Goal: Entertainment & Leisure: Consume media (video, audio)

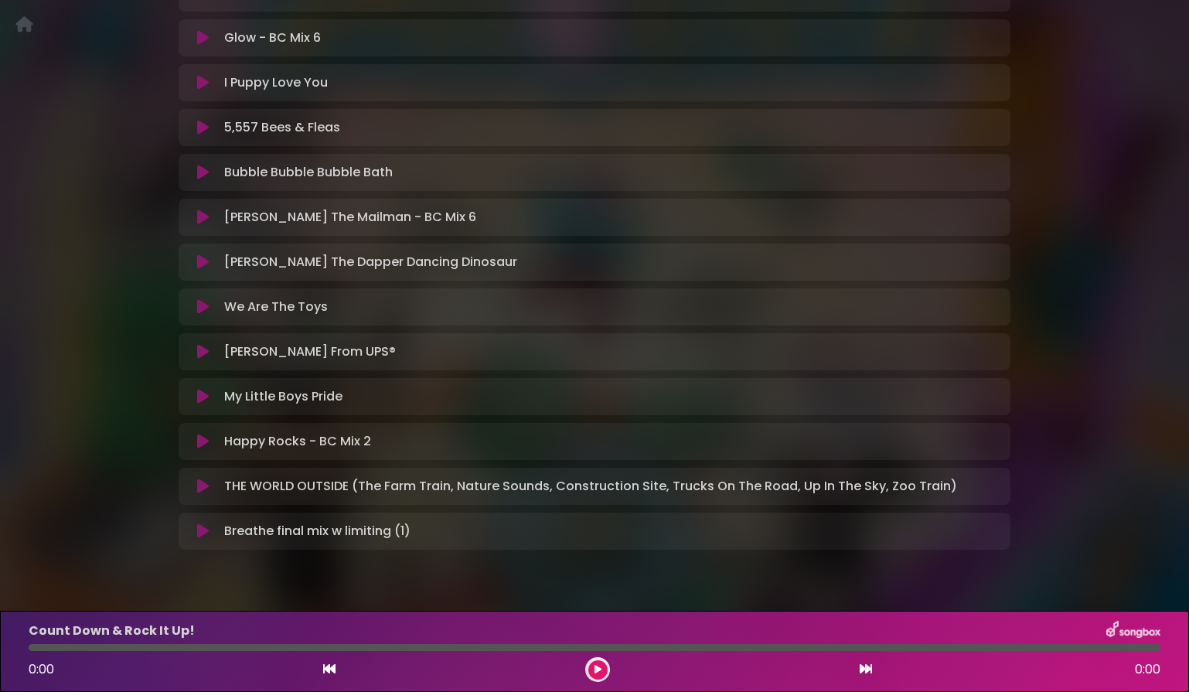
scroll to position [557, 0]
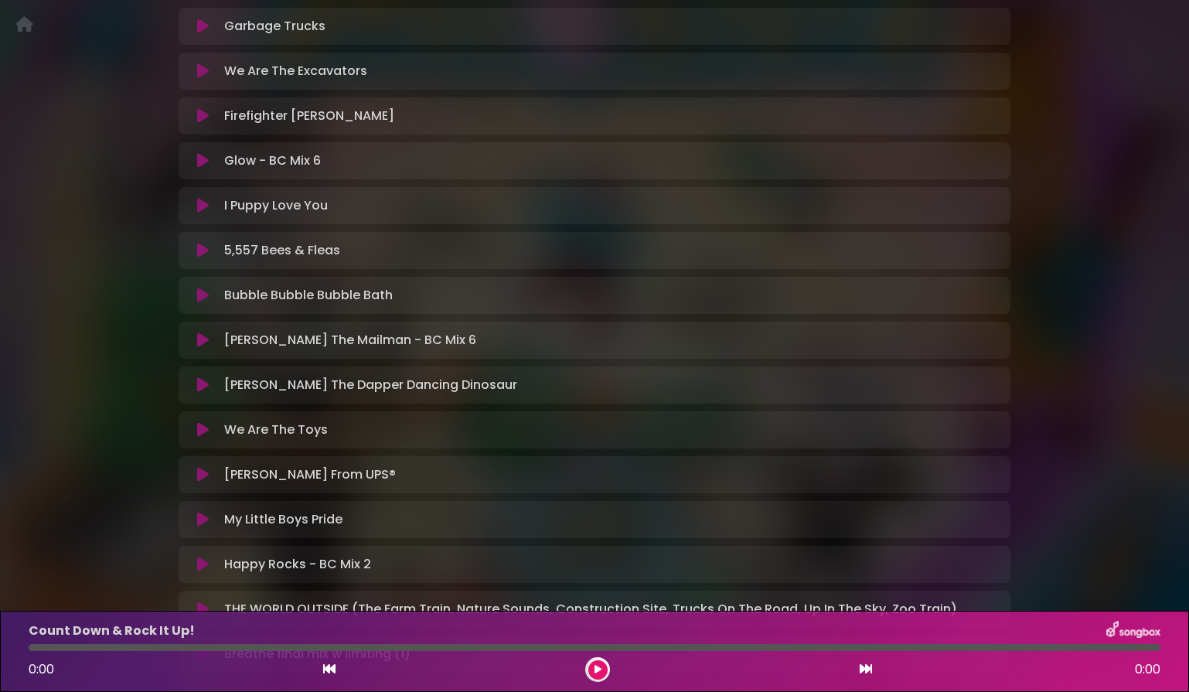
scroll to position [404, 0]
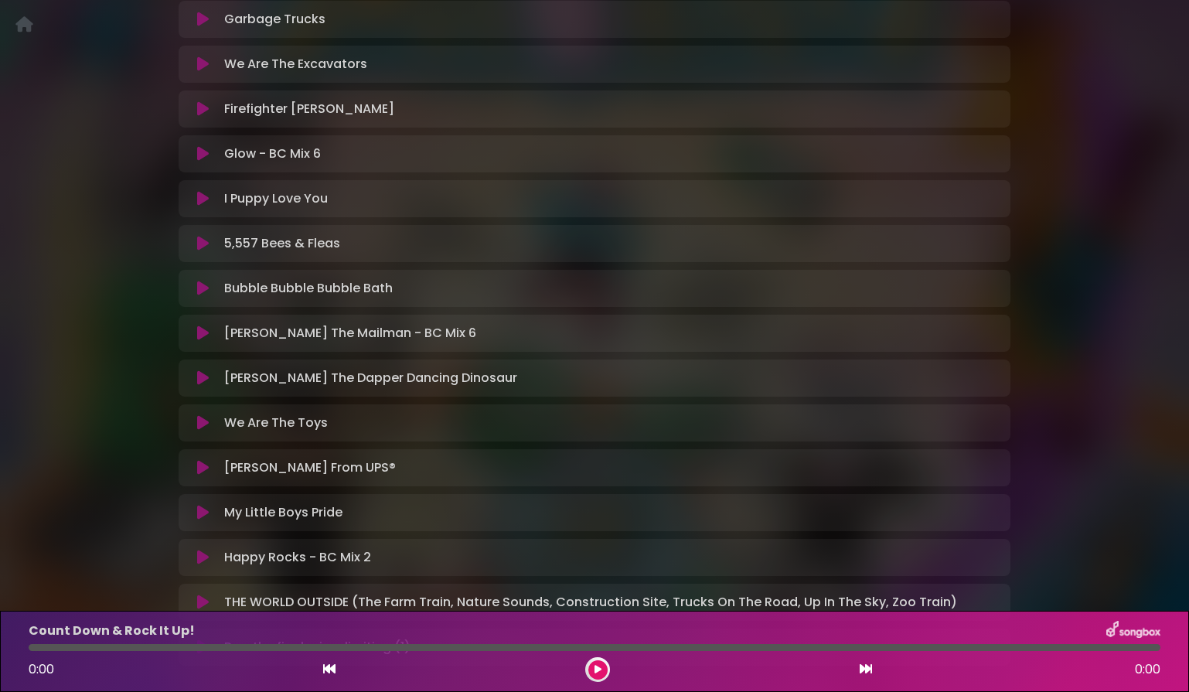
click at [206, 557] on icon at bounding box center [203, 557] width 12 height 15
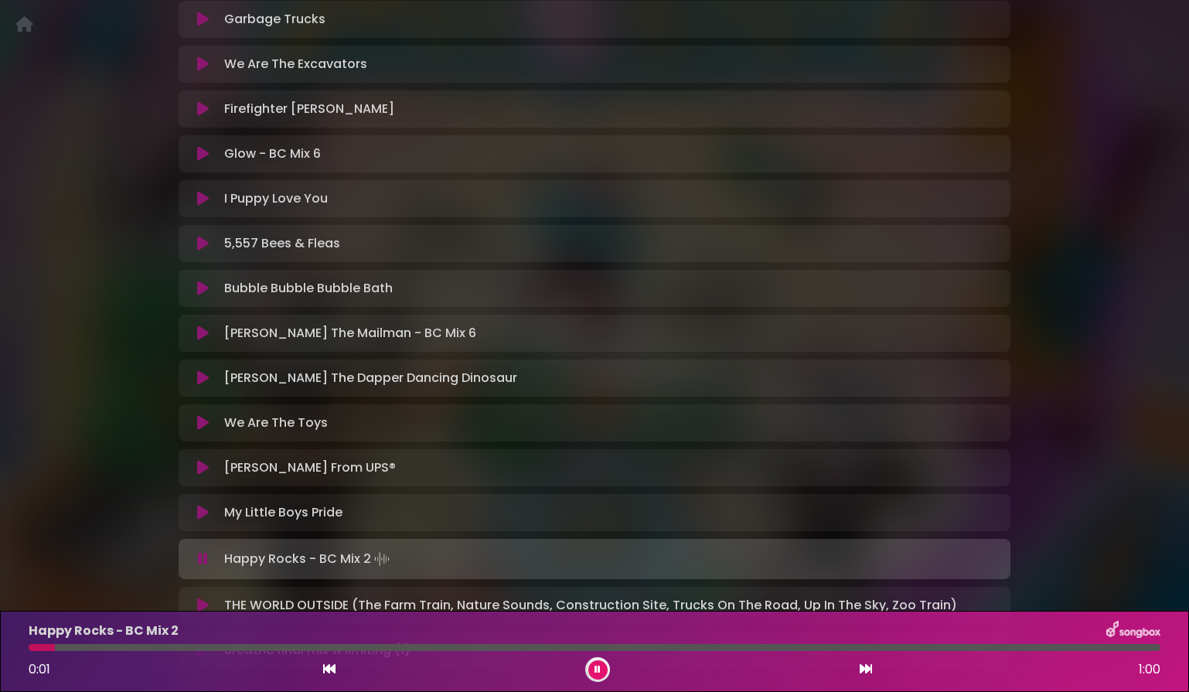
click at [804, 646] on div at bounding box center [595, 647] width 1132 height 7
click at [803, 646] on div at bounding box center [473, 647] width 888 height 7
click at [803, 646] on div at bounding box center [476, 647] width 895 height 7
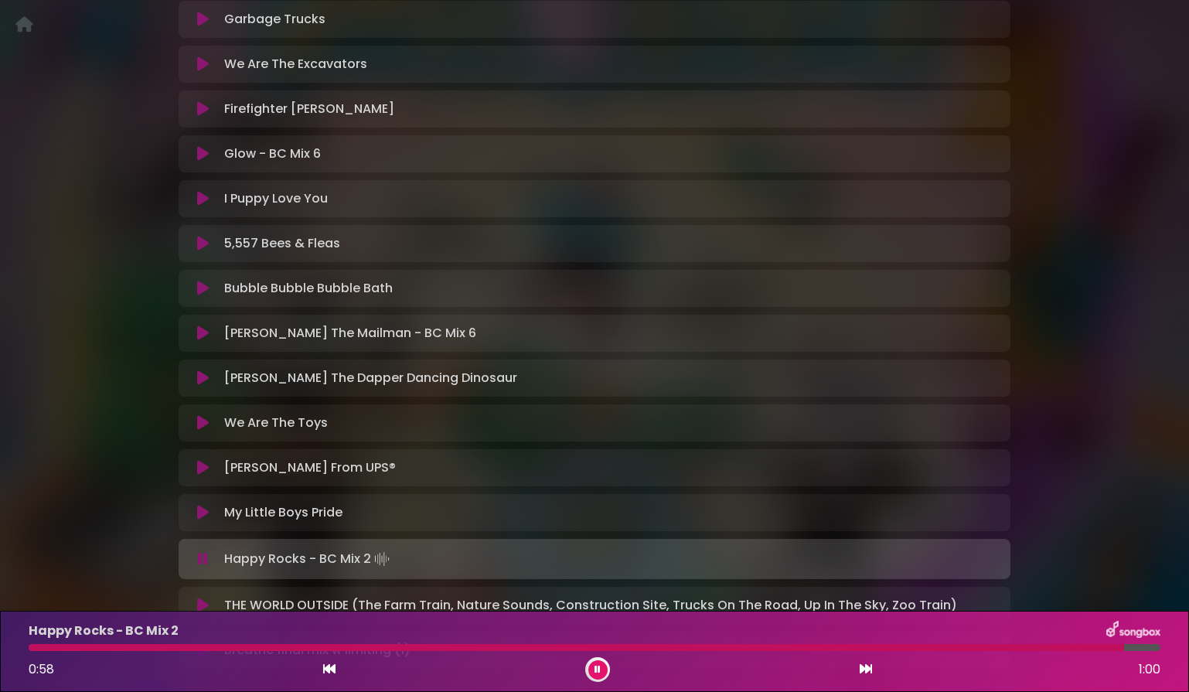
click at [598, 665] on icon at bounding box center [598, 669] width 6 height 9
